Goal: Register for event/course

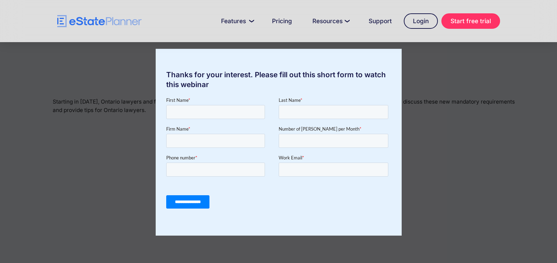
click at [426, 65] on div "Thanks for your interest. Please fill out this short form to watch this webinar" at bounding box center [278, 131] width 557 height 263
click at [490, 210] on div "Thanks for your interest. Please fill out this short form to watch this webinar" at bounding box center [278, 131] width 557 height 263
click at [365, 68] on div "Thanks for your interest. Please fill out this short form to watch this webinar" at bounding box center [279, 142] width 246 height 187
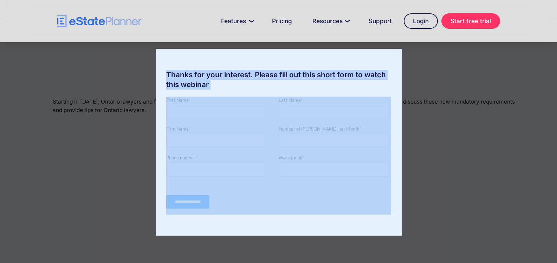
click at [365, 68] on div "Thanks for your interest. Please fill out this short form to watch this webinar" at bounding box center [279, 142] width 246 height 187
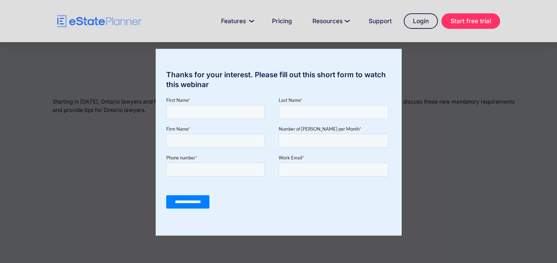
click at [530, 106] on div "Thanks for your interest. Please fill out this short form to watch this webinar" at bounding box center [278, 131] width 557 height 263
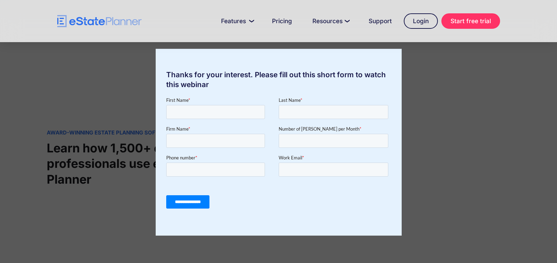
scroll to position [633, 0]
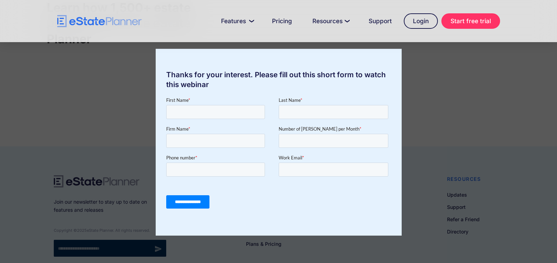
click at [470, 180] on div "Thanks for your interest. Please fill out this short form to watch this webinar" at bounding box center [278, 131] width 557 height 263
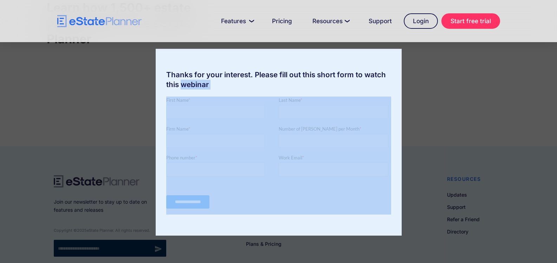
click at [470, 180] on div "Thanks for your interest. Please fill out this short form to watch this webinar" at bounding box center [278, 131] width 557 height 263
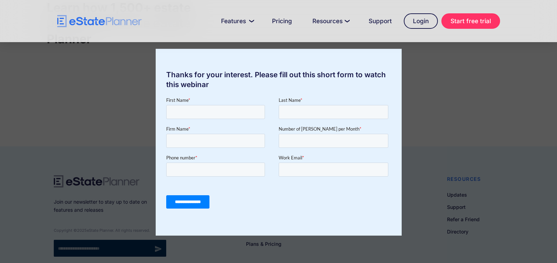
click at [470, 180] on div "Thanks for your interest. Please fill out this short form to watch this webinar" at bounding box center [278, 131] width 557 height 263
click at [404, 150] on div "Thanks for your interest. Please fill out this short form to watch this webinar" at bounding box center [278, 131] width 557 height 263
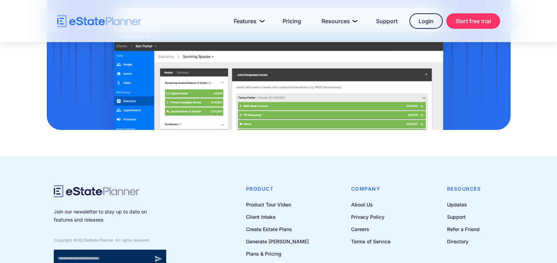
scroll to position [2352, 0]
